Goal: Communication & Community: Connect with others

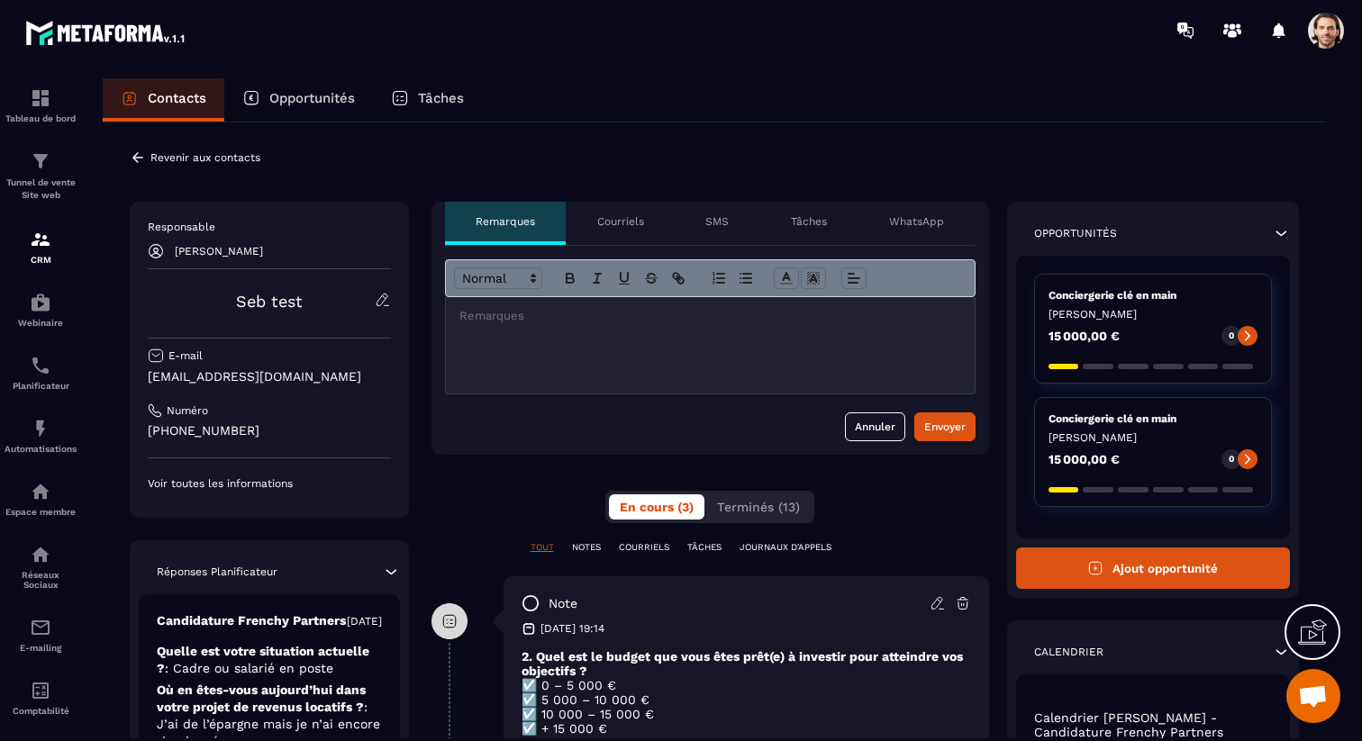
click at [892, 224] on p "WhatsApp" at bounding box center [916, 221] width 55 height 14
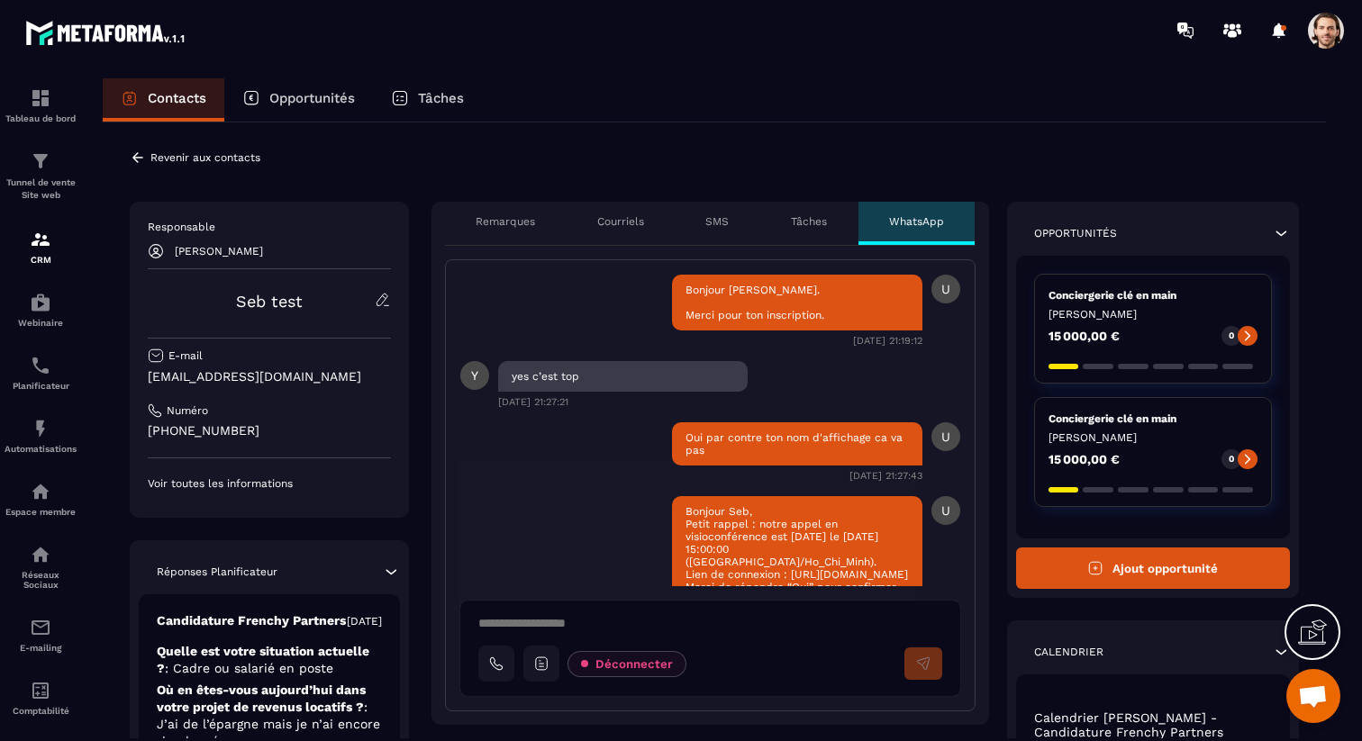
scroll to position [97, 0]
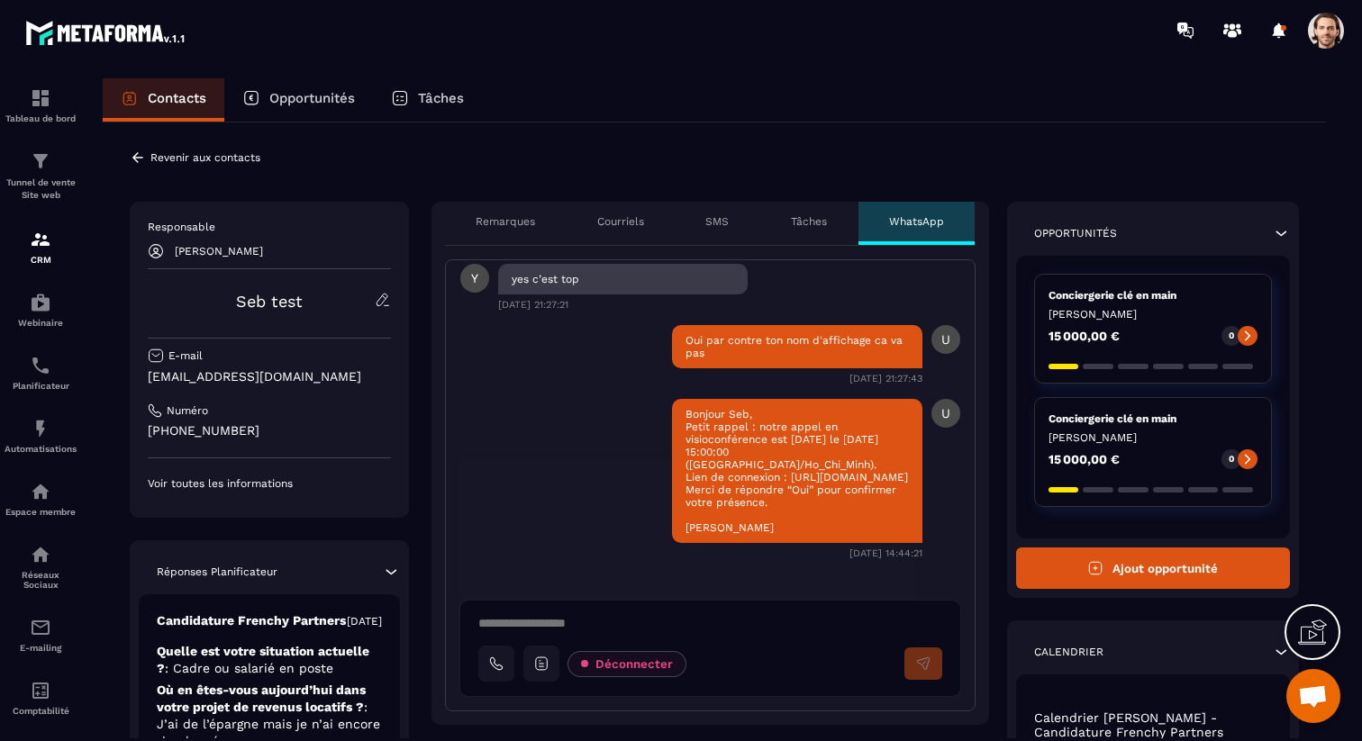
click at [609, 620] on textarea at bounding box center [717, 626] width 478 height 22
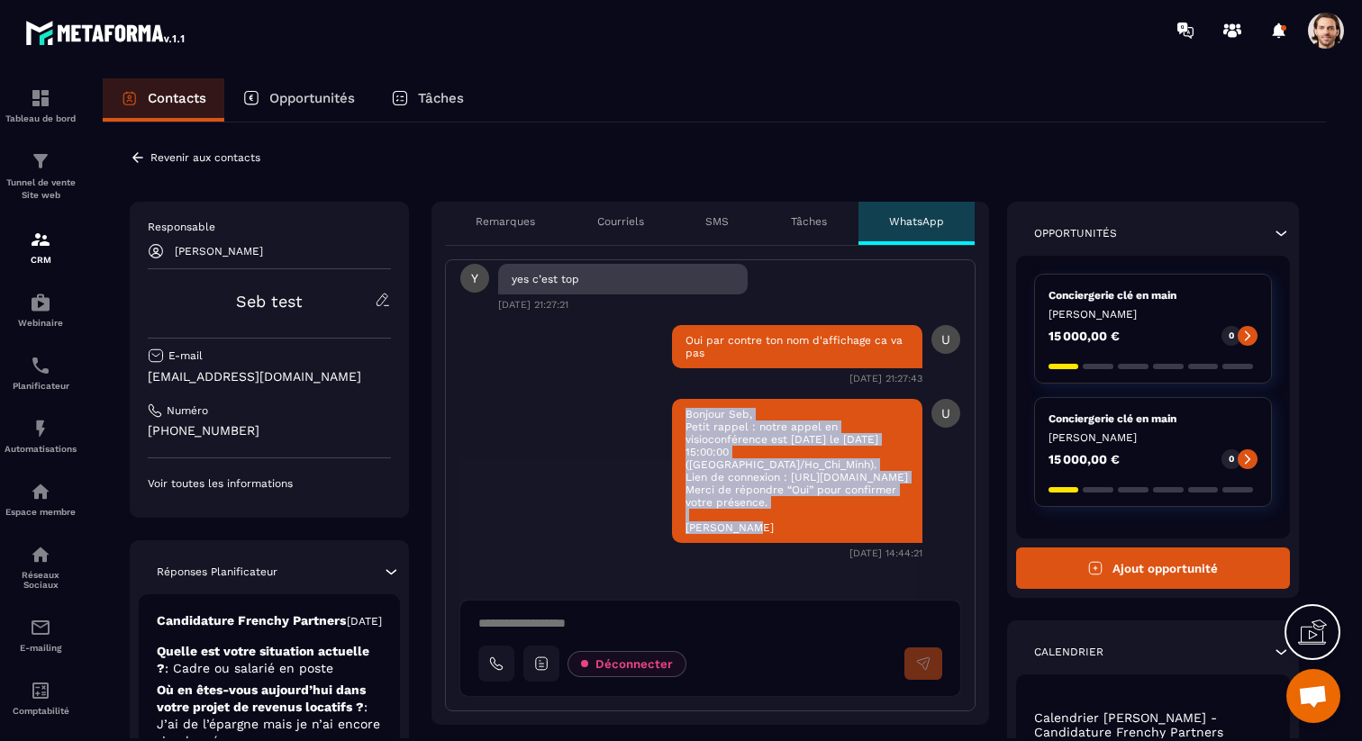
drag, startPoint x: 677, startPoint y: 407, endPoint x: 877, endPoint y: 525, distance: 232.1
click at [877, 525] on div "Bonjour Seb, Petit rappel : notre appel en visioconférence est [DATE] le [DATE]…" at bounding box center [797, 471] width 250 height 144
click at [547, 659] on icon at bounding box center [541, 664] width 16 height 16
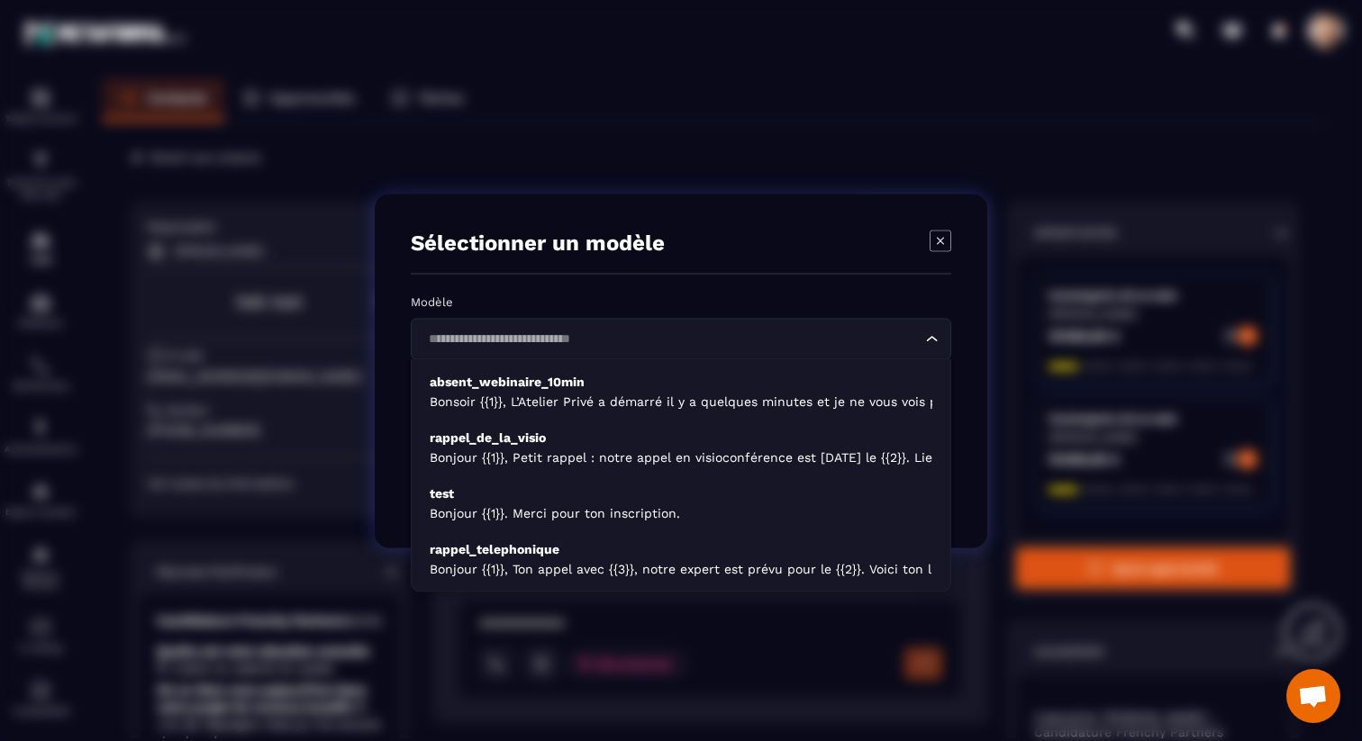
click at [647, 324] on div "Loading..." at bounding box center [681, 338] width 540 height 41
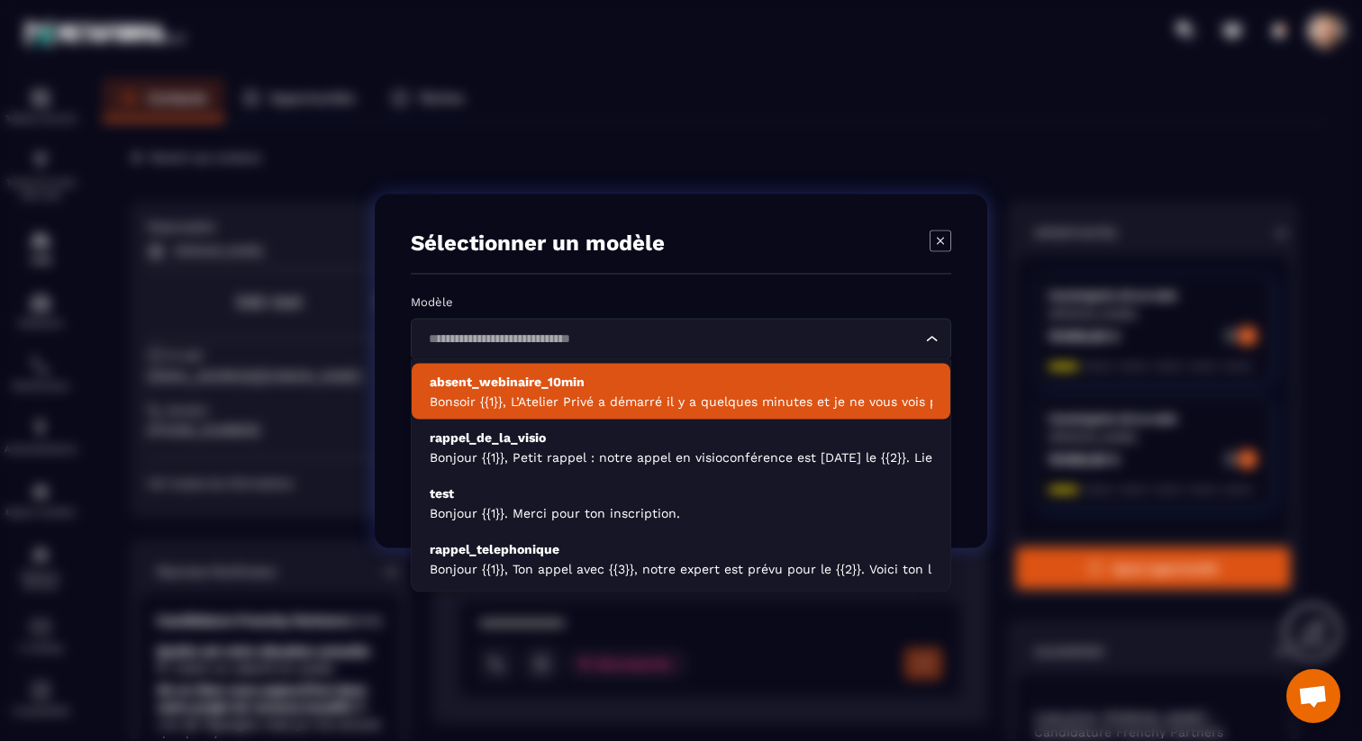
click at [944, 234] on icon "Modal window" at bounding box center [940, 241] width 22 height 22
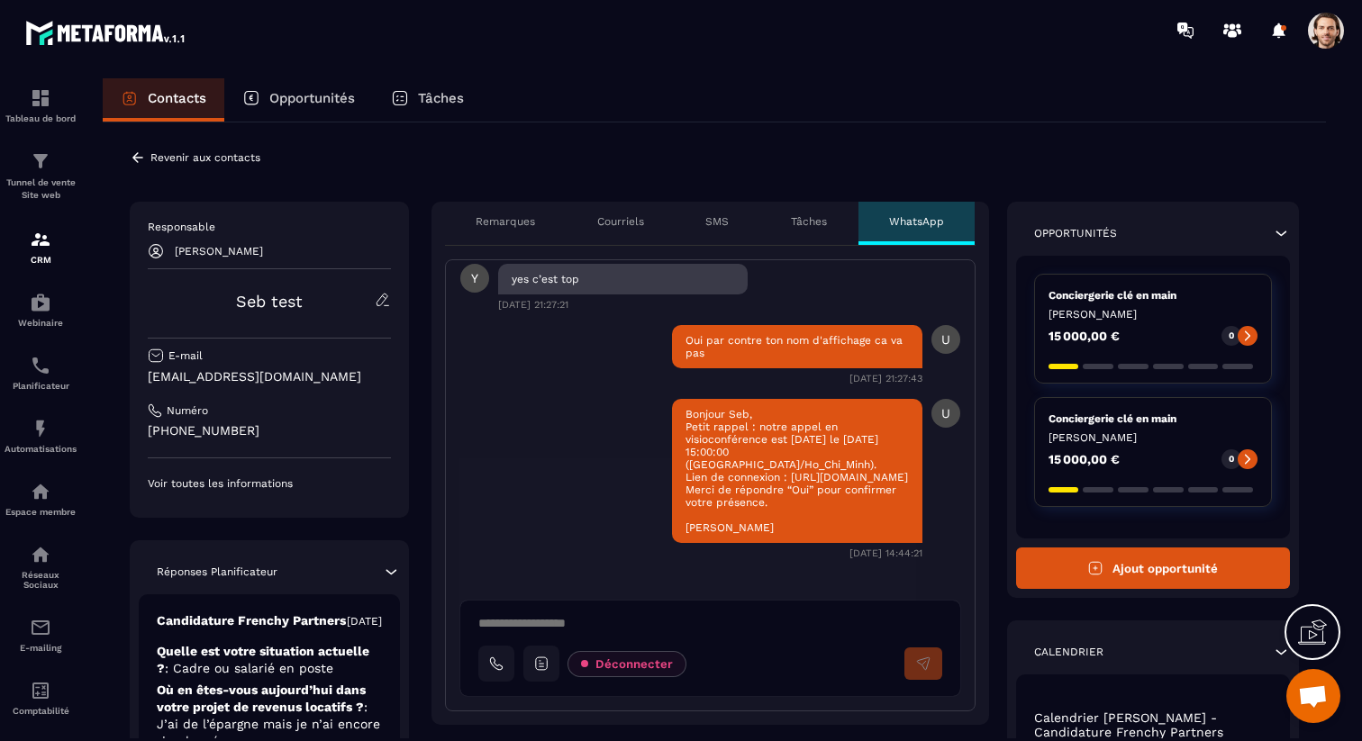
click at [622, 638] on div "Déconnecter" at bounding box center [710, 648] width 500 height 95
click at [624, 631] on textarea at bounding box center [717, 626] width 478 height 22
click at [418, 87] on div "Tâches" at bounding box center [427, 99] width 109 height 43
click at [424, 90] on p "Tâches" at bounding box center [441, 98] width 46 height 16
click at [426, 106] on div "Tâches" at bounding box center [427, 99] width 109 height 43
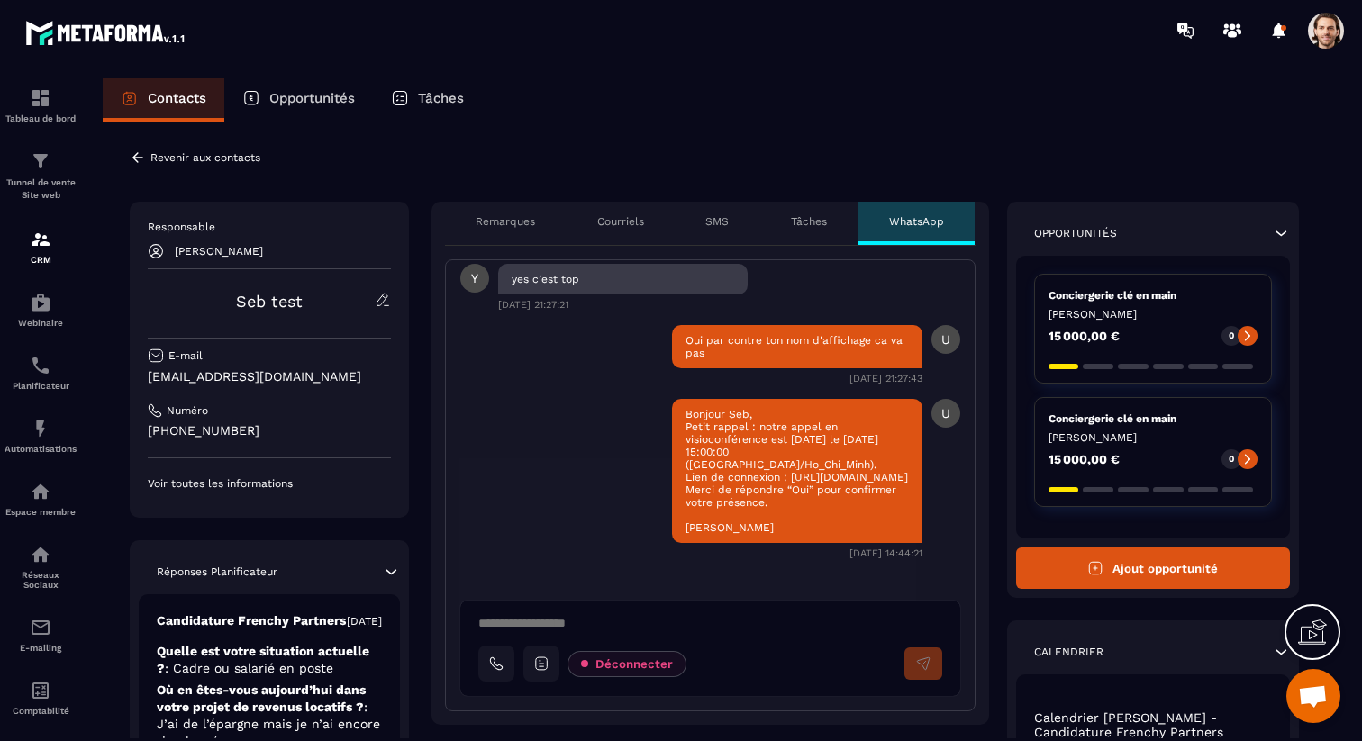
click at [524, 224] on p "Remarques" at bounding box center [504, 221] width 59 height 14
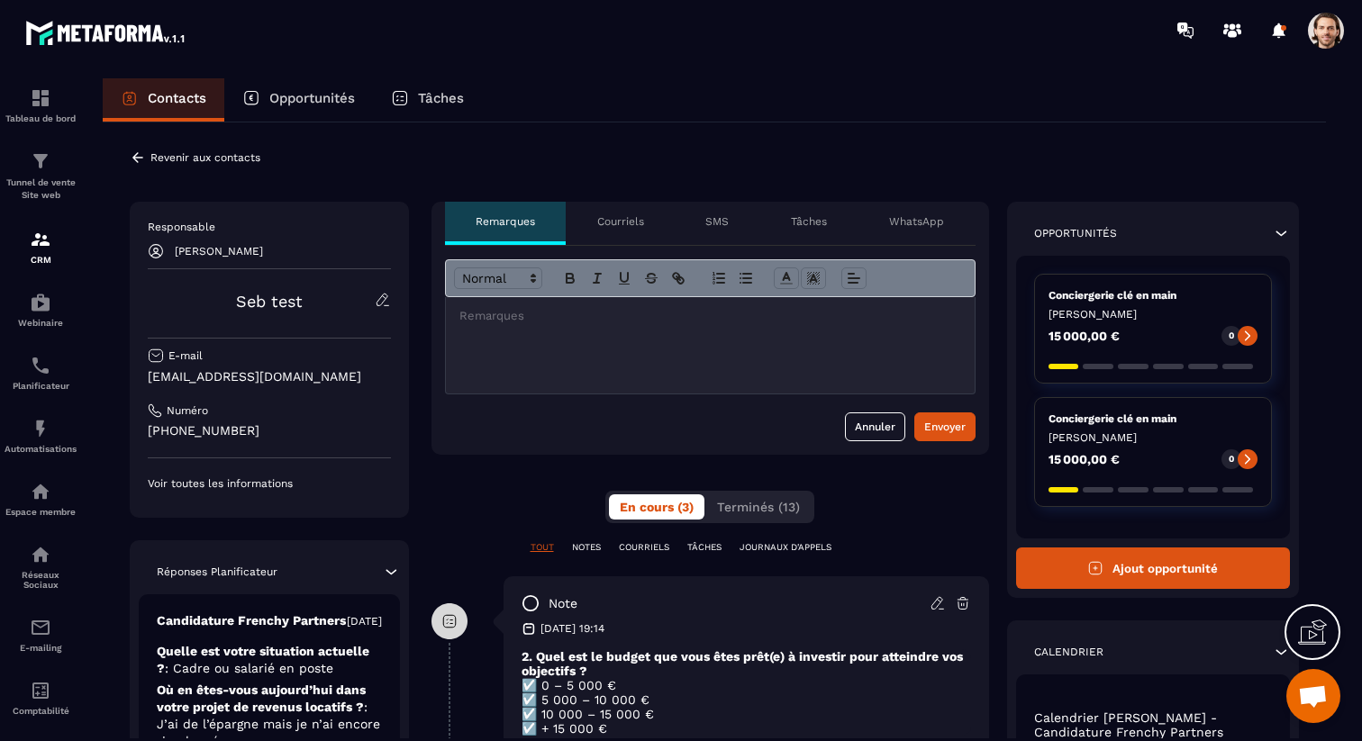
click at [442, 112] on div "Tâches" at bounding box center [427, 99] width 109 height 43
